Goal: Task Accomplishment & Management: Manage account settings

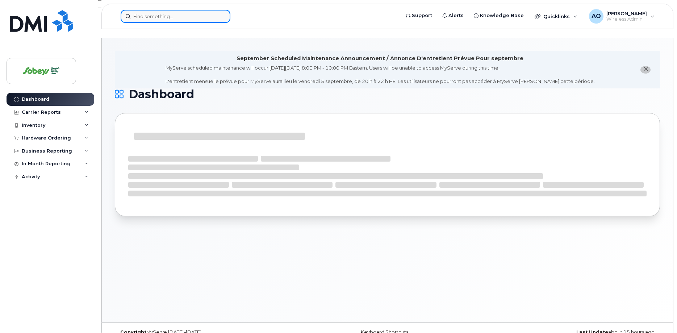
click at [187, 17] on input at bounding box center [176, 16] width 110 height 13
paste input "902-225-4723"
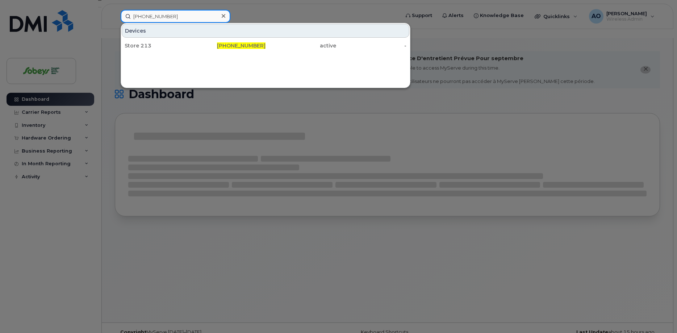
type input "902-225-4723"
click at [153, 48] on div "Store 213" at bounding box center [160, 45] width 71 height 7
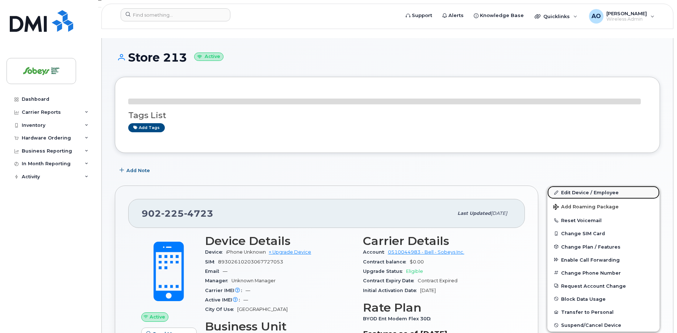
click at [605, 186] on link "Edit Device / Employee" at bounding box center [604, 192] width 112 height 13
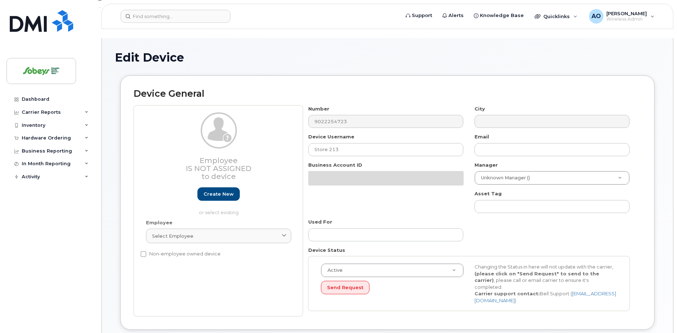
select select "17270599"
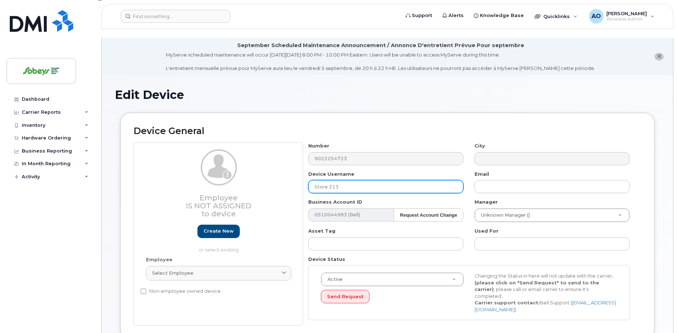
drag, startPoint x: 328, startPoint y: 175, endPoint x: 295, endPoint y: 172, distance: 32.5
click at [308, 180] on input "Store 213" at bounding box center [385, 186] width 155 height 13
paste input "Sobeys Liquor"
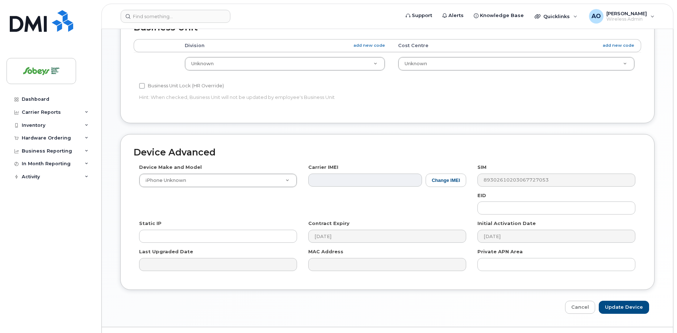
scroll to position [342, 0]
type input "3195 Sobeys Liquor"
click at [613, 299] on input "Update Device" at bounding box center [624, 305] width 50 height 13
type input "Saving..."
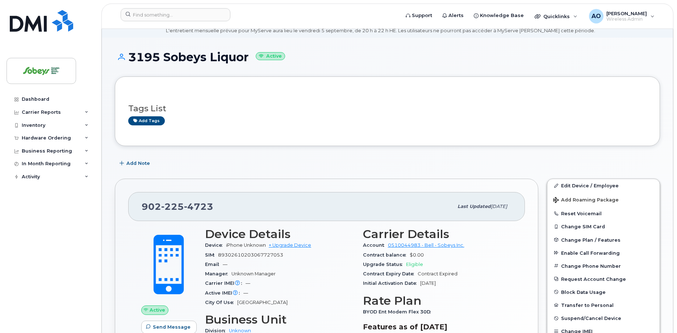
scroll to position [74, 0]
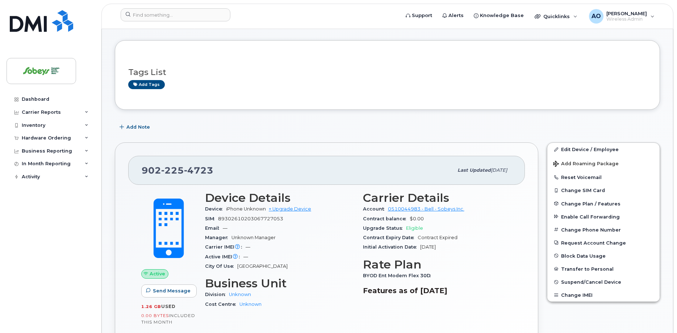
click at [269, 216] on span "89302610203067727053" at bounding box center [250, 218] width 65 height 5
copy div "89302610203067727053"
click at [151, 19] on input at bounding box center [176, 14] width 110 height 13
paste input "5873412000"
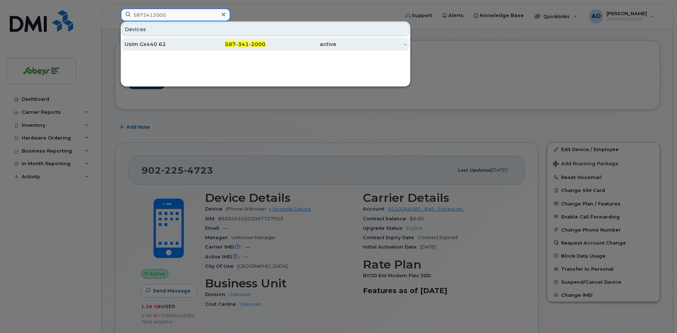
type input "5873412000"
click at [159, 46] on div "Usim Gx440 62" at bounding box center [160, 44] width 71 height 7
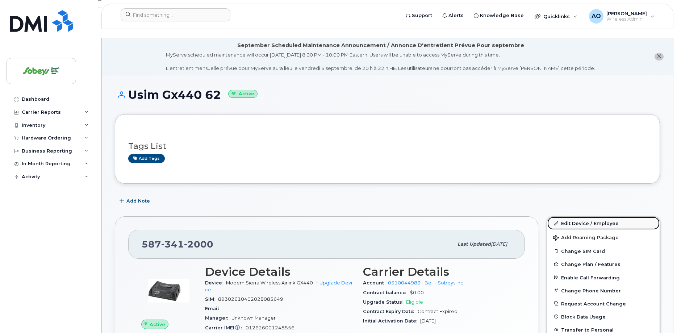
click at [606, 217] on link "Edit Device / Employee" at bounding box center [604, 223] width 112 height 13
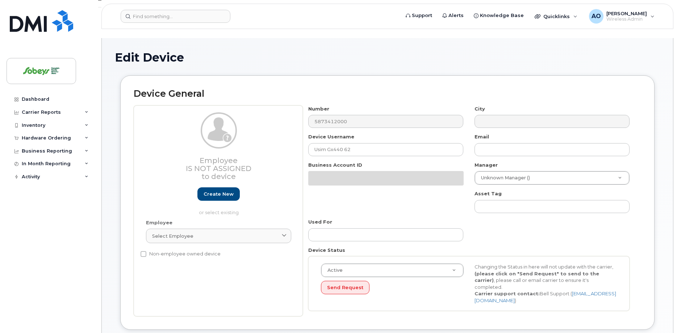
select select "17270599"
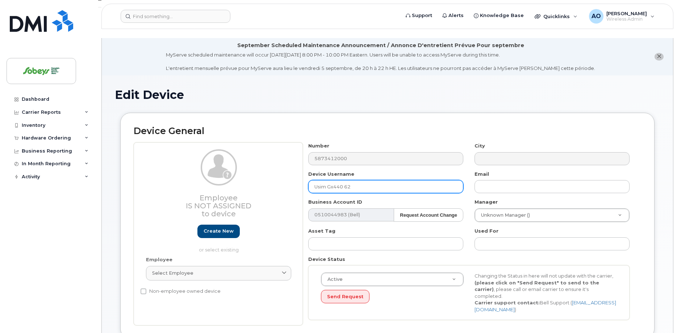
drag, startPoint x: 354, startPoint y: 176, endPoint x: 271, endPoint y: 171, distance: 82.8
click at [308, 180] on input "Usim Gx440 62" at bounding box center [385, 186] width 155 height 13
paste input "Sobeys Liquor"
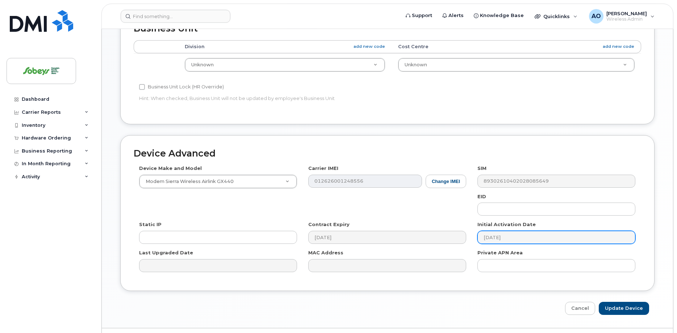
scroll to position [342, 0]
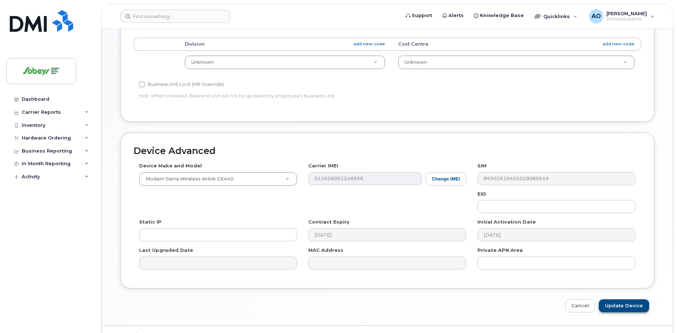
type input "3705 Sobeys Liquor"
drag, startPoint x: 628, startPoint y: 293, endPoint x: 443, endPoint y: 152, distance: 232.1
click at [628, 299] on input "Update Device" at bounding box center [624, 305] width 50 height 13
type input "Saving..."
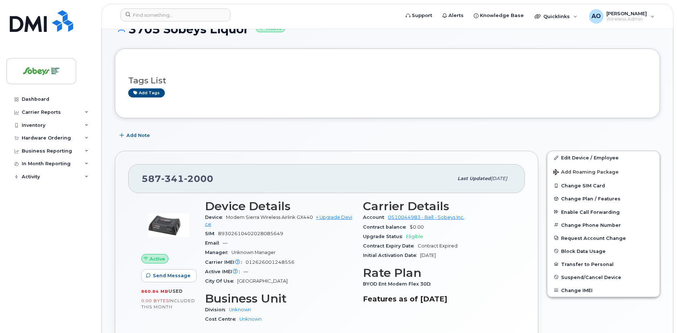
scroll to position [74, 0]
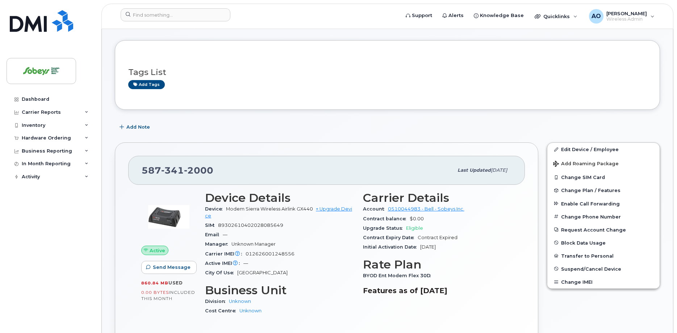
click at [259, 222] on span "89302610402028085649" at bounding box center [250, 224] width 65 height 5
copy div "89302610402028085649"
click at [201, 20] on input at bounding box center [176, 14] width 110 height 13
paste input "5873415640"
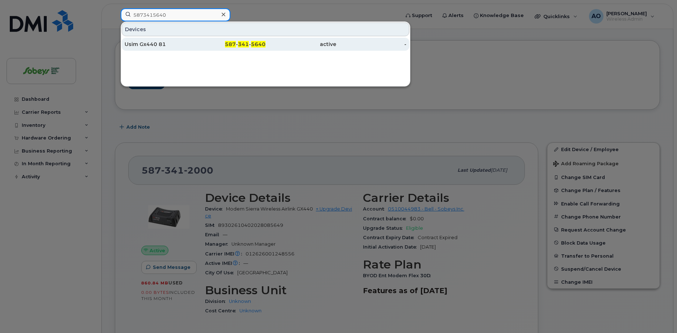
type input "5873415640"
click at [165, 45] on div "Usim Gx440 81" at bounding box center [160, 44] width 71 height 7
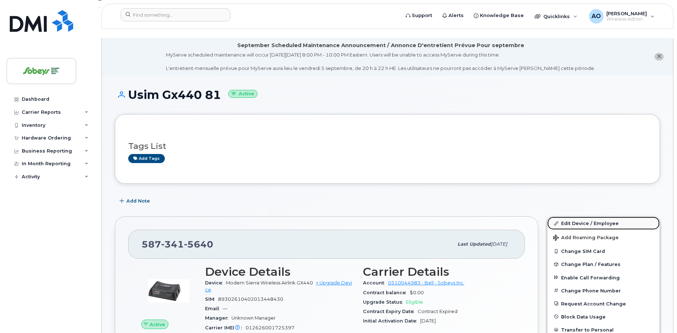
click at [608, 217] on link "Edit Device / Employee" at bounding box center [604, 223] width 112 height 13
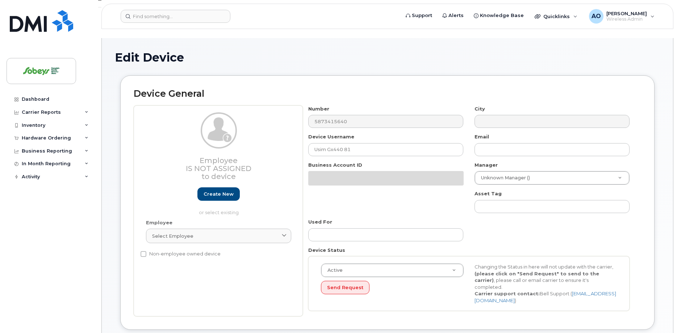
select select "17270599"
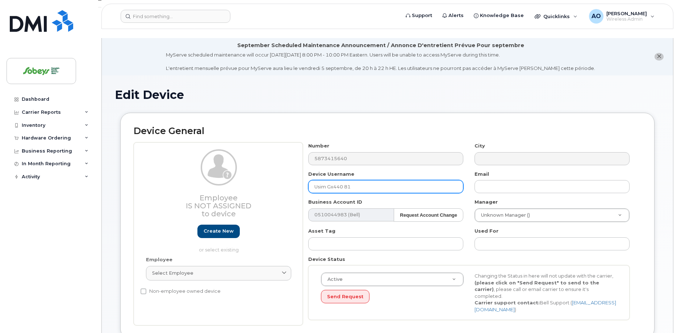
drag, startPoint x: 369, startPoint y: 176, endPoint x: 263, endPoint y: 165, distance: 106.0
click at [308, 180] on input "Usim Gx440 81" at bounding box center [385, 186] width 155 height 13
paste input "Sobeys Liquor"
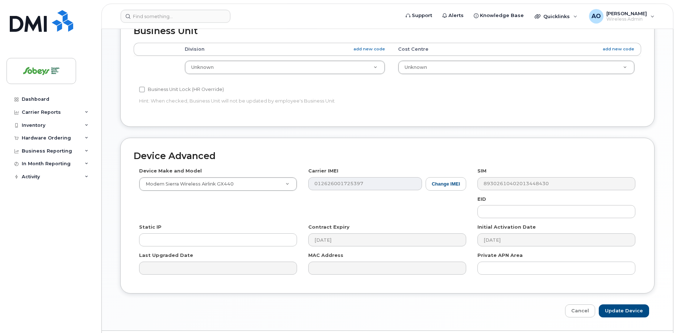
scroll to position [342, 0]
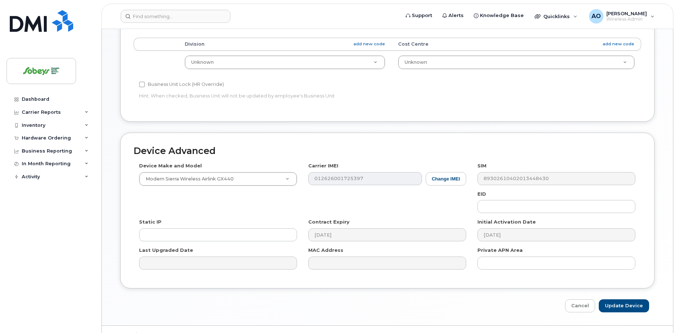
type input "3706 Sobeys Liquor"
click at [624, 299] on input "Update Device" at bounding box center [624, 305] width 50 height 13
type input "Saving..."
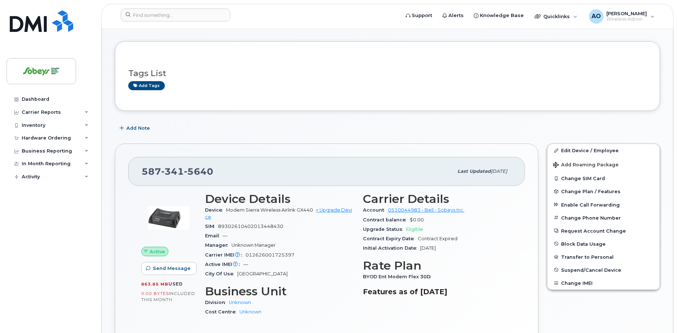
scroll to position [74, 0]
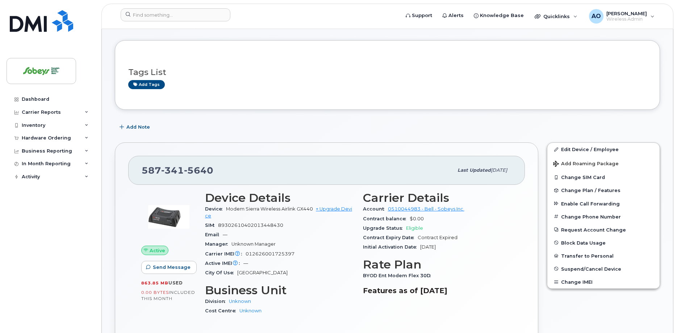
click at [264, 222] on span "89302610402013448430" at bounding box center [250, 224] width 65 height 5
copy div "89302610402013448430"
drag, startPoint x: 221, startPoint y: 164, endPoint x: 139, endPoint y: 155, distance: 82.4
click at [140, 162] on div "587 341 5640 Last updated Sep 09, 2025" at bounding box center [326, 170] width 397 height 29
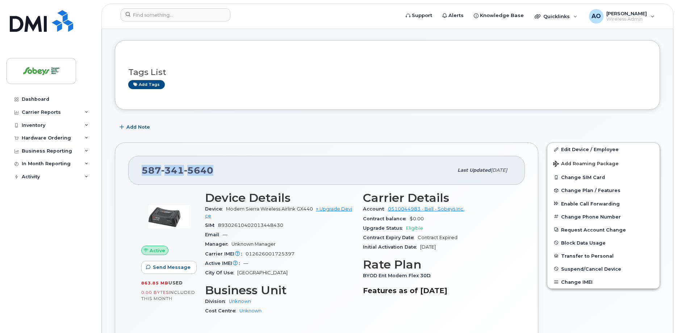
copy span "587 341 5640"
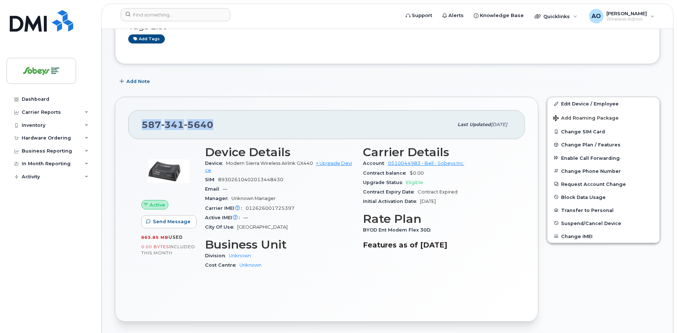
scroll to position [148, 0]
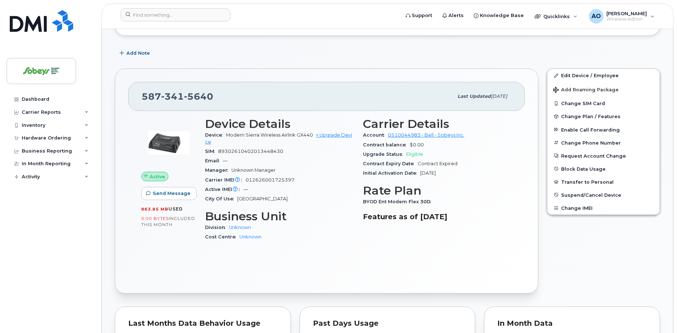
click at [280, 177] on span "012626001725397" at bounding box center [270, 179] width 49 height 5
copy span "012626001725397"
click at [197, 14] on input at bounding box center [176, 14] width 110 height 13
paste input "5873345322"
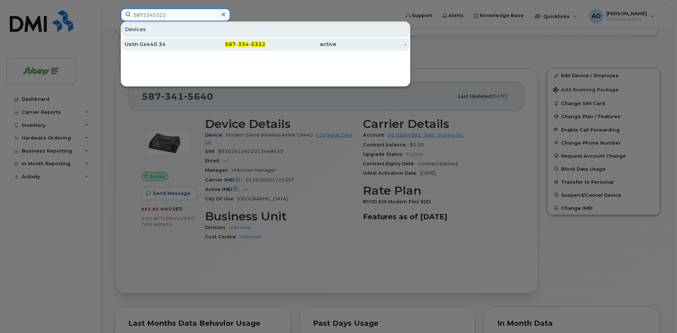
type input "5873345322"
click at [174, 45] on div "Usim Gx440 34" at bounding box center [160, 44] width 71 height 7
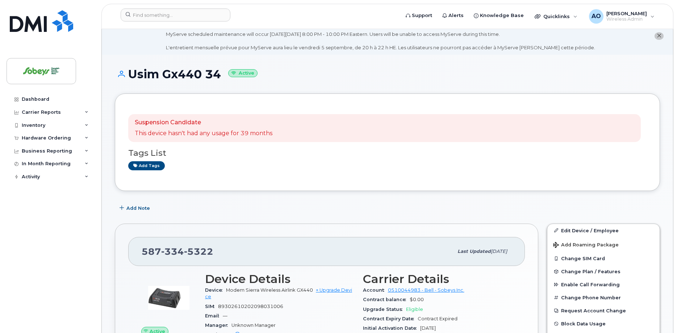
scroll to position [37, 0]
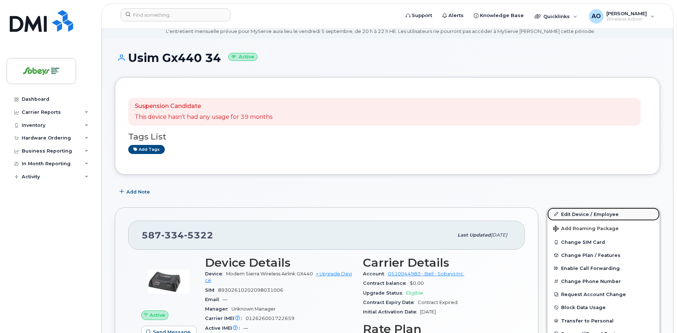
click at [604, 208] on link "Edit Device / Employee" at bounding box center [604, 214] width 112 height 13
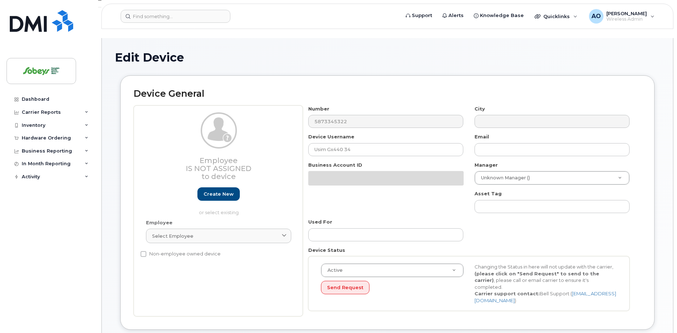
select select "17270599"
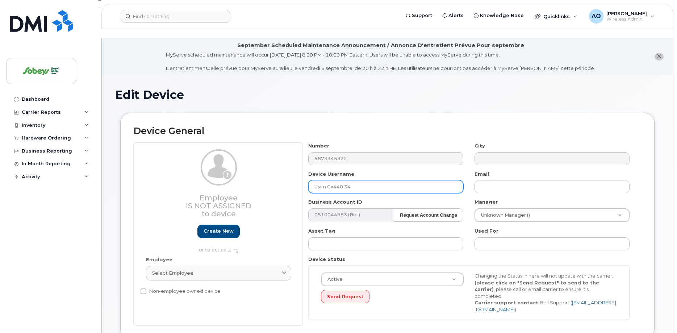
drag, startPoint x: 341, startPoint y: 176, endPoint x: 271, endPoint y: 171, distance: 70.5
click at [308, 180] on input "Usim Gx440 34" at bounding box center [385, 186] width 155 height 13
paste input "Sobeys"
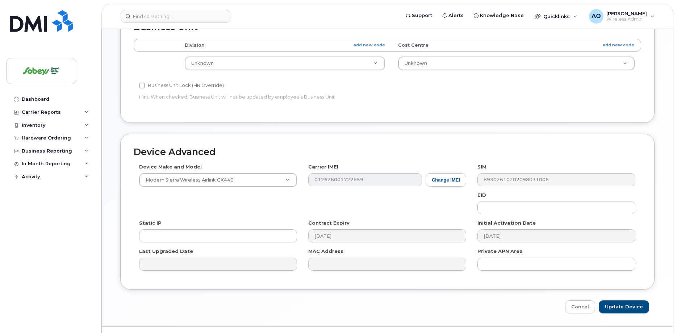
scroll to position [342, 0]
type input "4032 Sobeys"
click at [629, 299] on input "Update Device" at bounding box center [624, 305] width 50 height 13
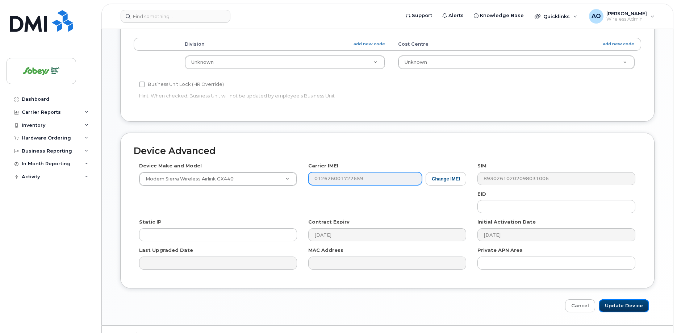
type input "Saving..."
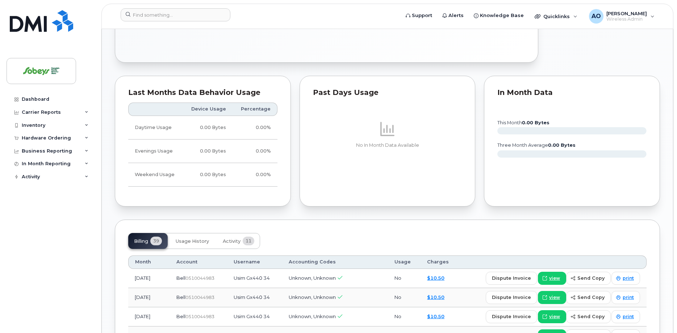
scroll to position [111, 0]
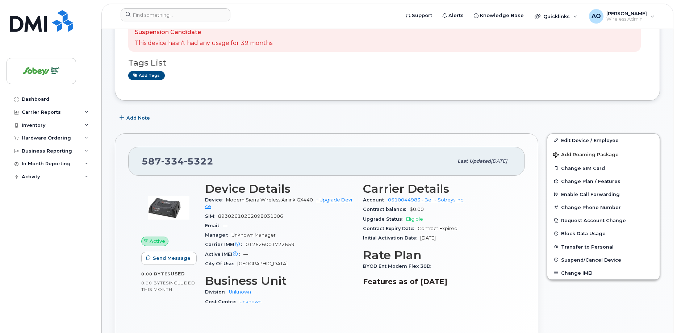
click at [257, 213] on span "89302610202098031006" at bounding box center [250, 215] width 65 height 5
copy div "89302610202098031006"
drag, startPoint x: 220, startPoint y: 153, endPoint x: 128, endPoint y: 147, distance: 91.8
click at [128, 153] on div "[PHONE_NUMBER] Last updated [DATE] Active Send Message 0.00 Bytes  used 0.00 By…" at bounding box center [327, 245] width 424 height 225
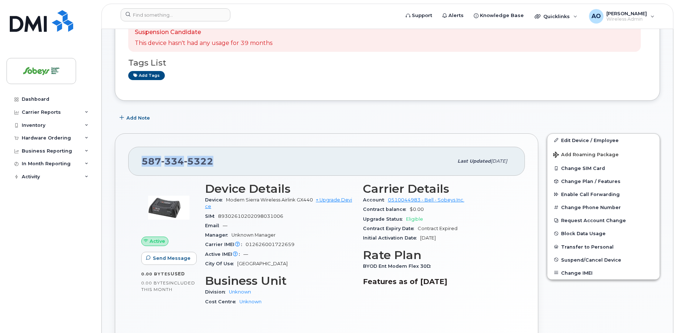
copy span "[PHONE_NUMBER]"
click at [261, 213] on span "89302610202098031006" at bounding box center [250, 215] width 65 height 5
click at [271, 242] on span "012626001722659" at bounding box center [270, 244] width 49 height 5
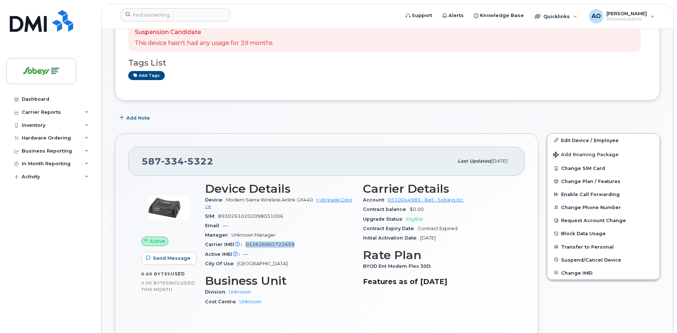
copy span "012626001722659"
drag, startPoint x: 222, startPoint y: 147, endPoint x: 134, endPoint y: 152, distance: 87.8
click at [134, 152] on div "587 334 5322 Last updated Sep 09, 2025" at bounding box center [326, 161] width 397 height 29
copy span "587 334 5322"
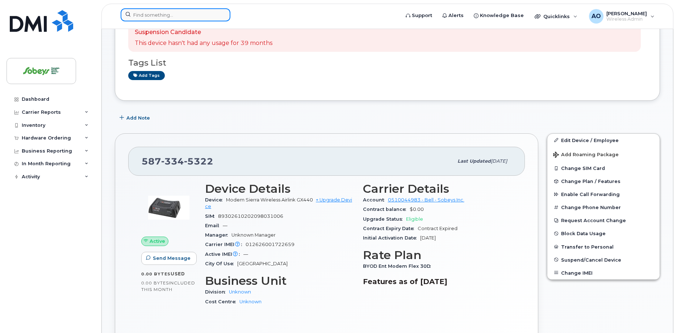
click at [208, 15] on input at bounding box center [176, 14] width 110 height 13
paste input "902-223-1800"
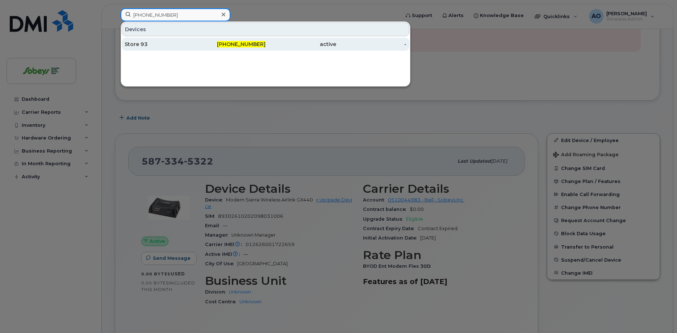
type input "902-223-1800"
click at [175, 44] on div "Store 93" at bounding box center [160, 44] width 71 height 7
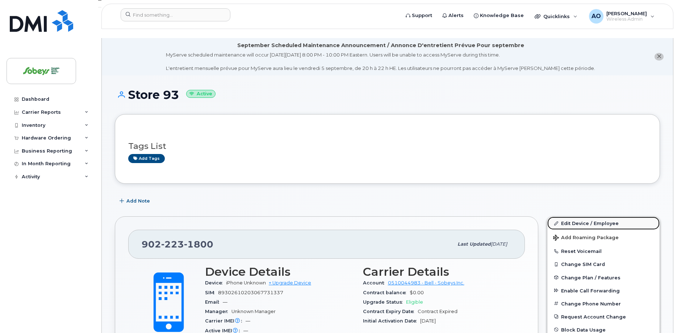
click at [612, 217] on link "Edit Device / Employee" at bounding box center [604, 223] width 112 height 13
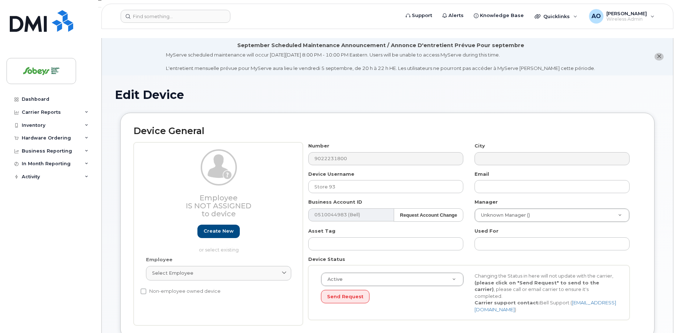
select select "17270599"
drag, startPoint x: 340, startPoint y: 177, endPoint x: 259, endPoint y: 168, distance: 80.6
click at [308, 180] on input "Store 93" at bounding box center [385, 186] width 155 height 13
paste input "4046"
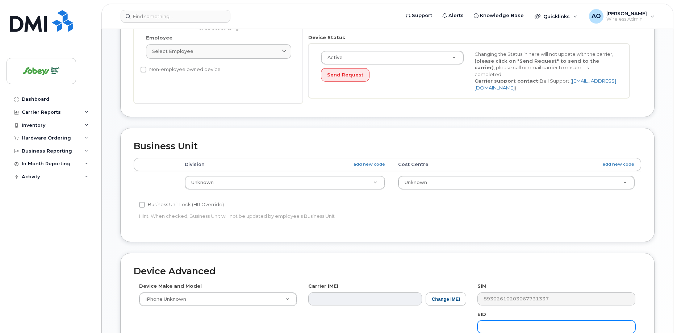
scroll to position [342, 0]
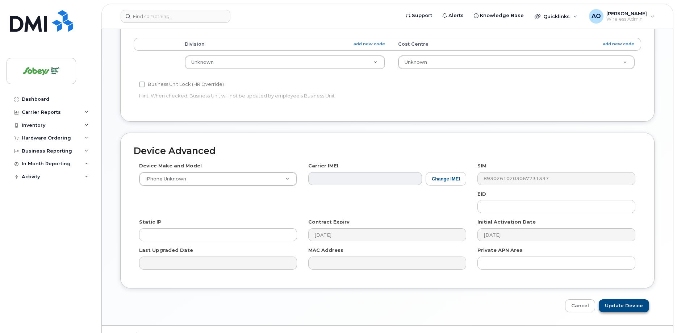
type input "4046 IGA"
click at [617, 299] on input "Update Device" at bounding box center [624, 305] width 50 height 13
type input "Saving..."
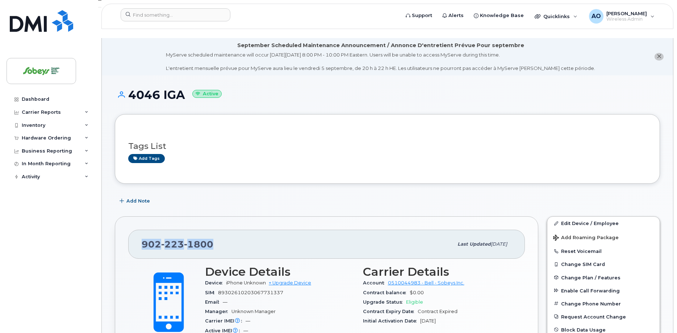
drag, startPoint x: 216, startPoint y: 237, endPoint x: 143, endPoint y: 237, distance: 73.2
click at [143, 237] on div "[PHONE_NUMBER]" at bounding box center [298, 244] width 312 height 15
click at [271, 290] on span "89302610203067731337" at bounding box center [250, 292] width 65 height 5
copy div "89302610203067731337"
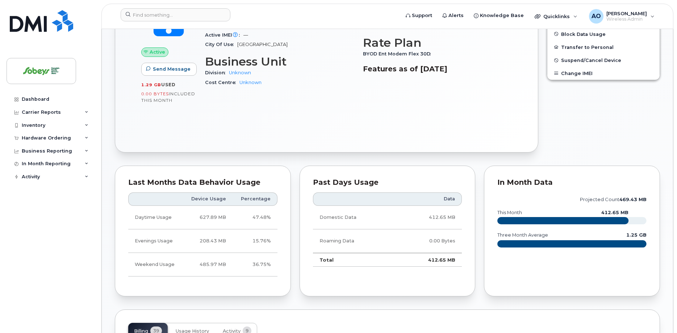
scroll to position [74, 0]
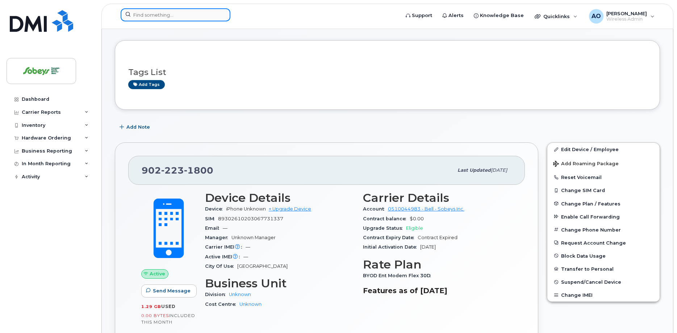
click at [184, 18] on input at bounding box center [176, 14] width 110 height 13
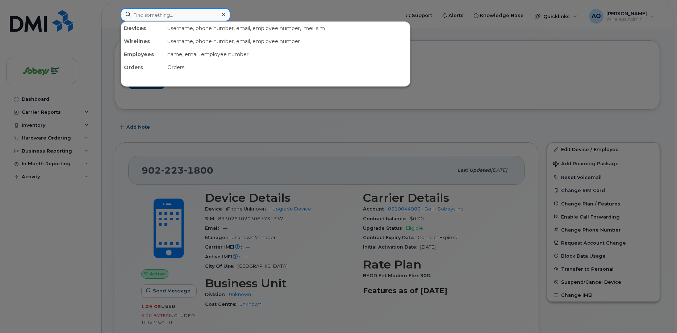
paste input "4382"
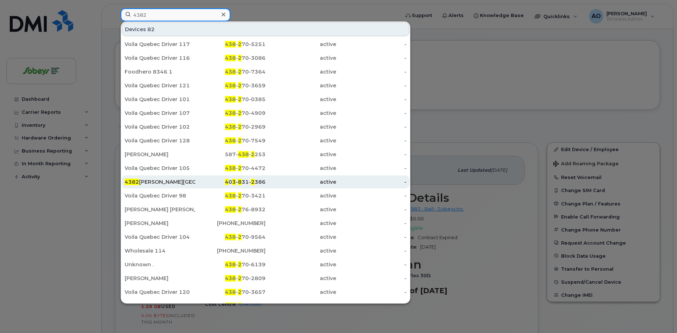
scroll to position [10, 0]
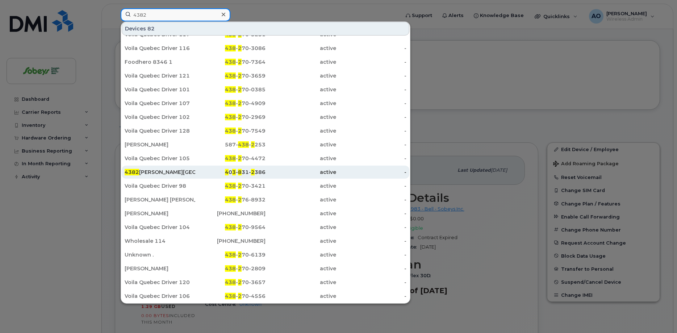
type input "4382"
click at [174, 173] on div "[STREET_ADDRESS][PERSON_NAME]" at bounding box center [160, 171] width 71 height 7
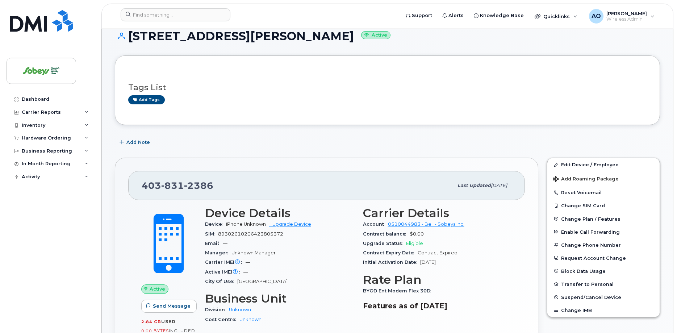
scroll to position [74, 0]
